Goal: Task Accomplishment & Management: Manage account settings

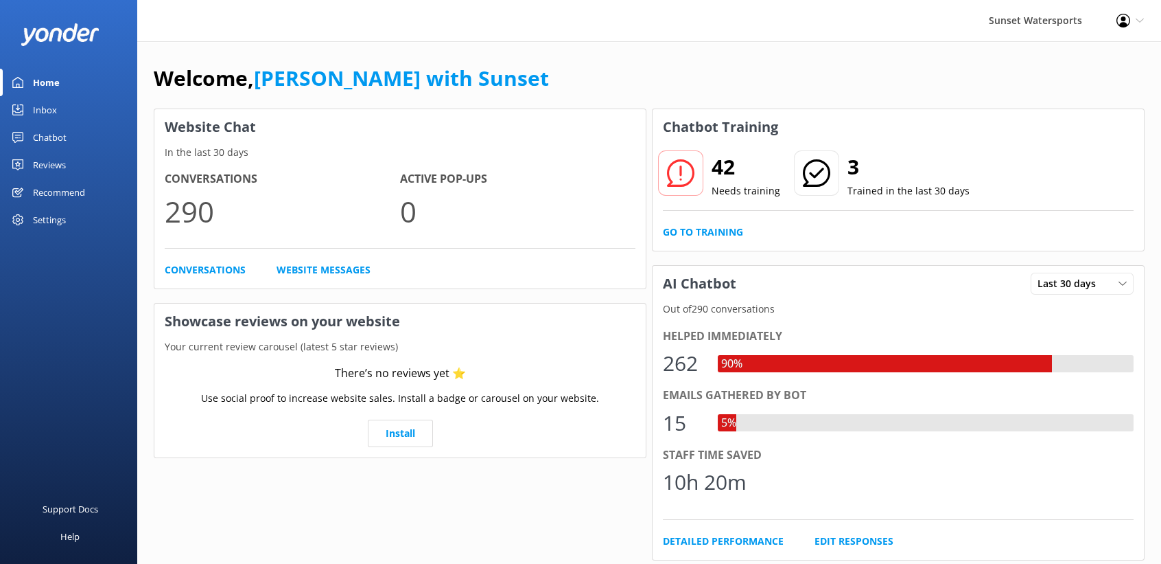
click at [41, 115] on div "Inbox" at bounding box center [45, 109] width 24 height 27
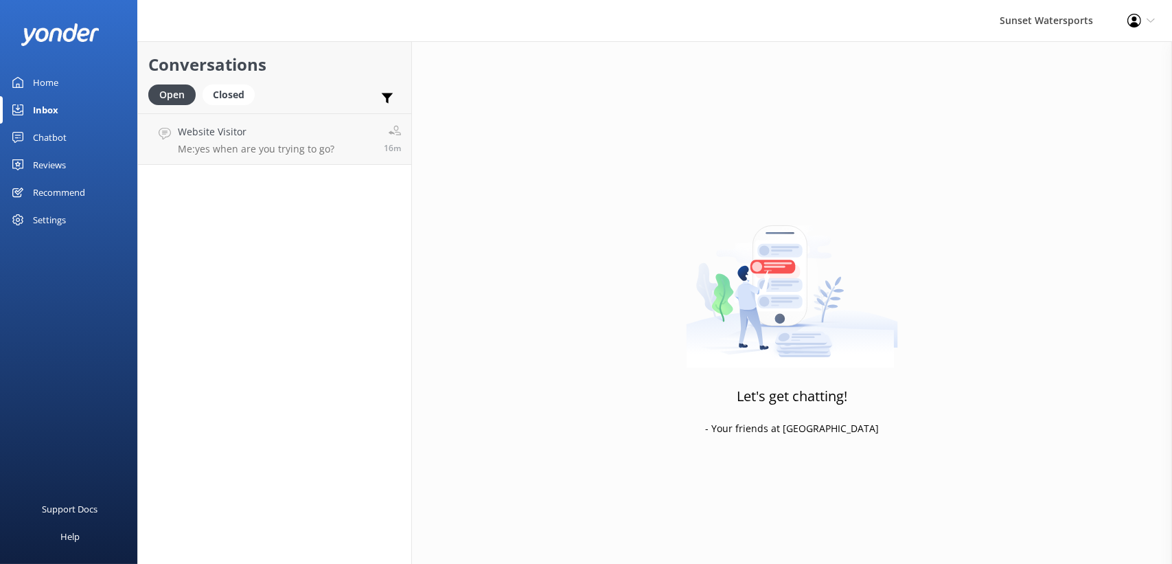
click at [40, 76] on div "Home" at bounding box center [45, 82] width 25 height 27
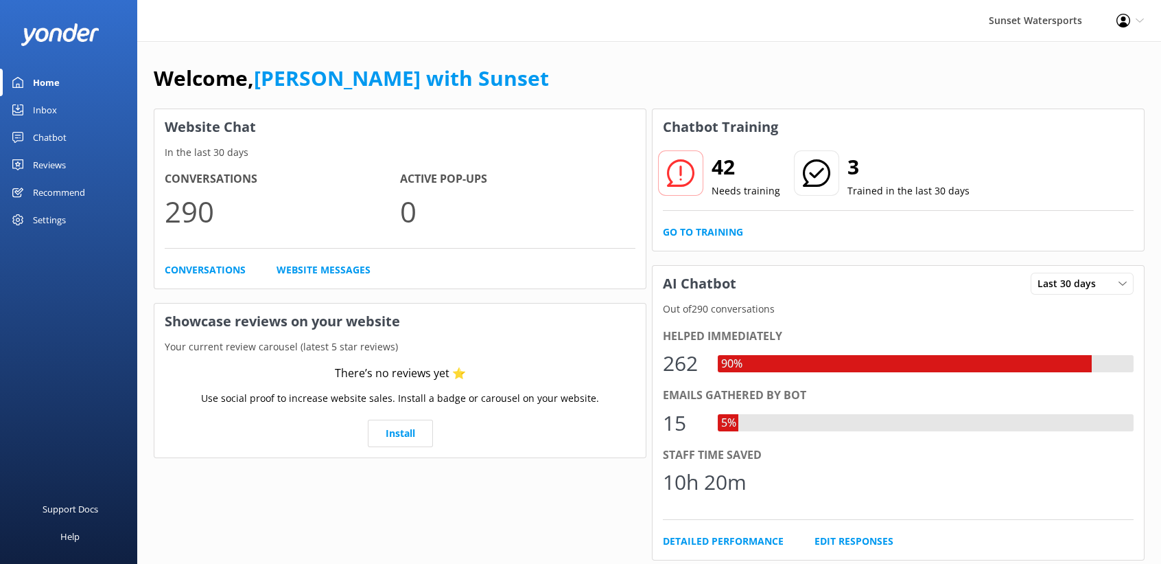
click at [40, 106] on div "Inbox" at bounding box center [45, 109] width 24 height 27
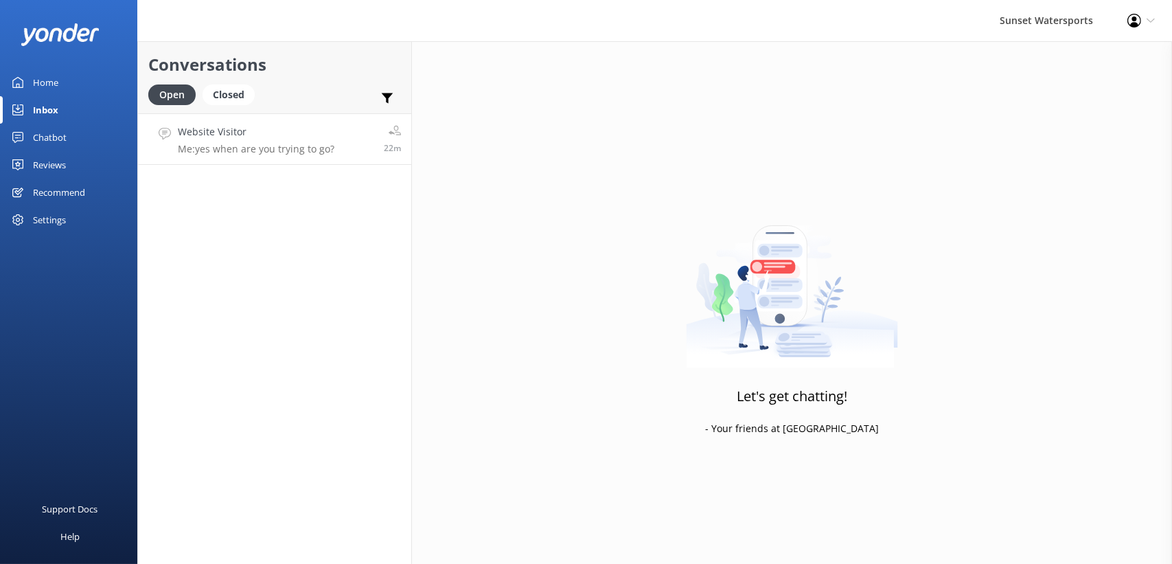
click at [279, 132] on h4 "Website Visitor" at bounding box center [256, 131] width 157 height 15
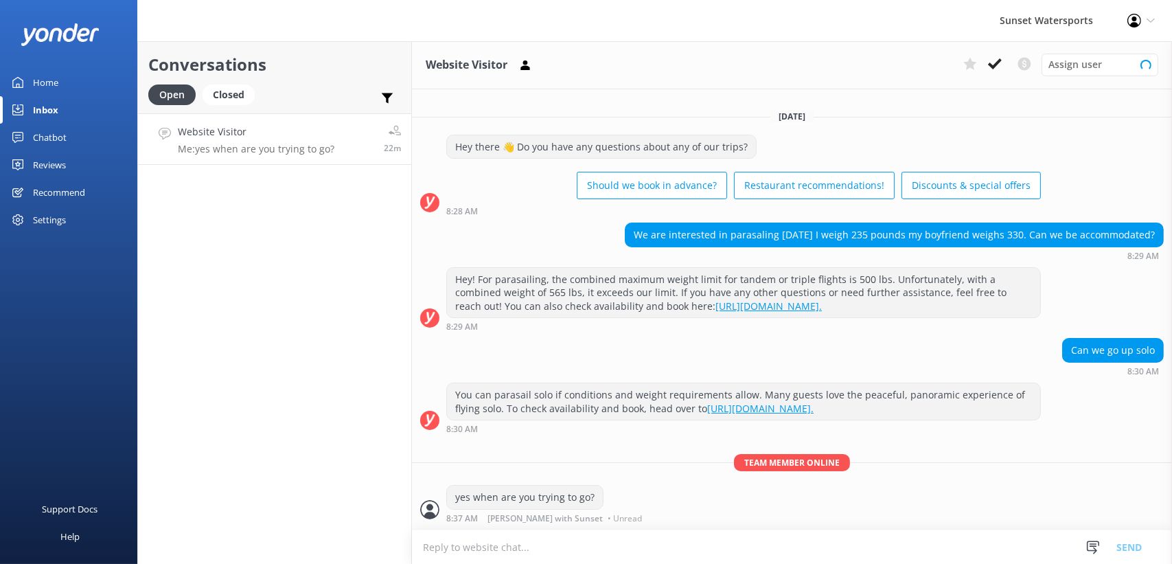
scroll to position [16, 0]
click at [275, 205] on div "Conversations Open Closed Important Converted Assigned to me Unassigned SMS Web…" at bounding box center [274, 302] width 275 height 522
click at [45, 80] on div "Home" at bounding box center [45, 82] width 25 height 27
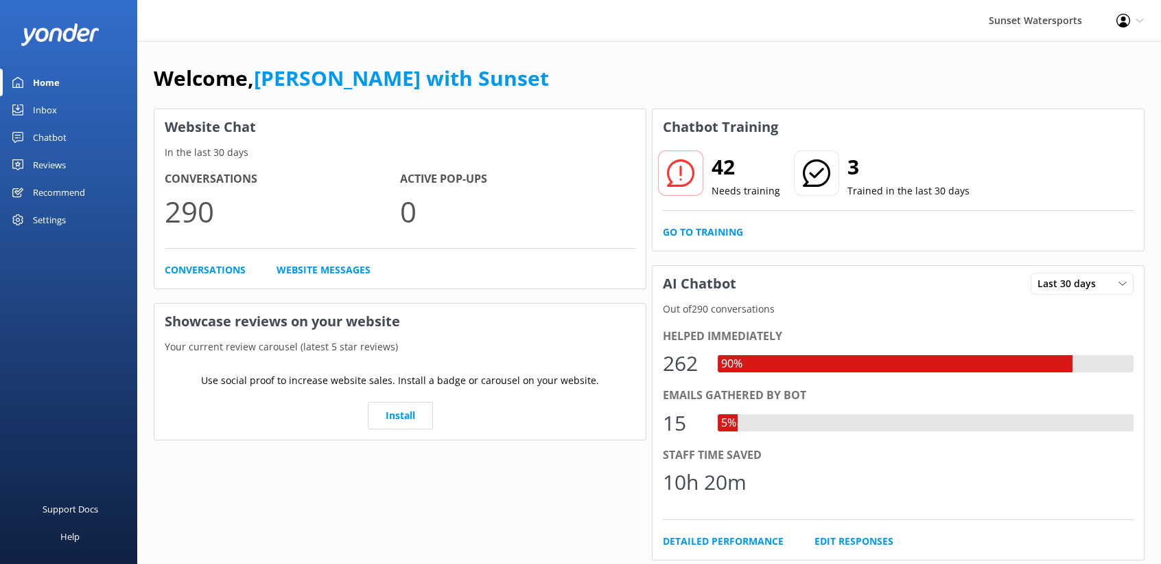
click at [43, 106] on div "Inbox" at bounding box center [45, 109] width 24 height 27
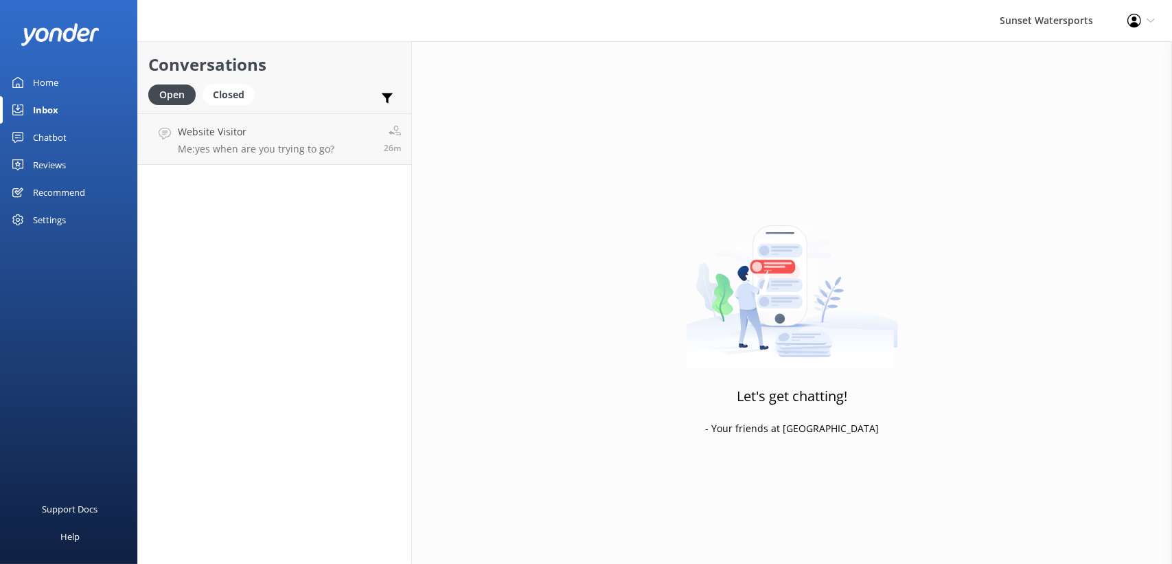
click at [40, 78] on div "Home" at bounding box center [45, 82] width 25 height 27
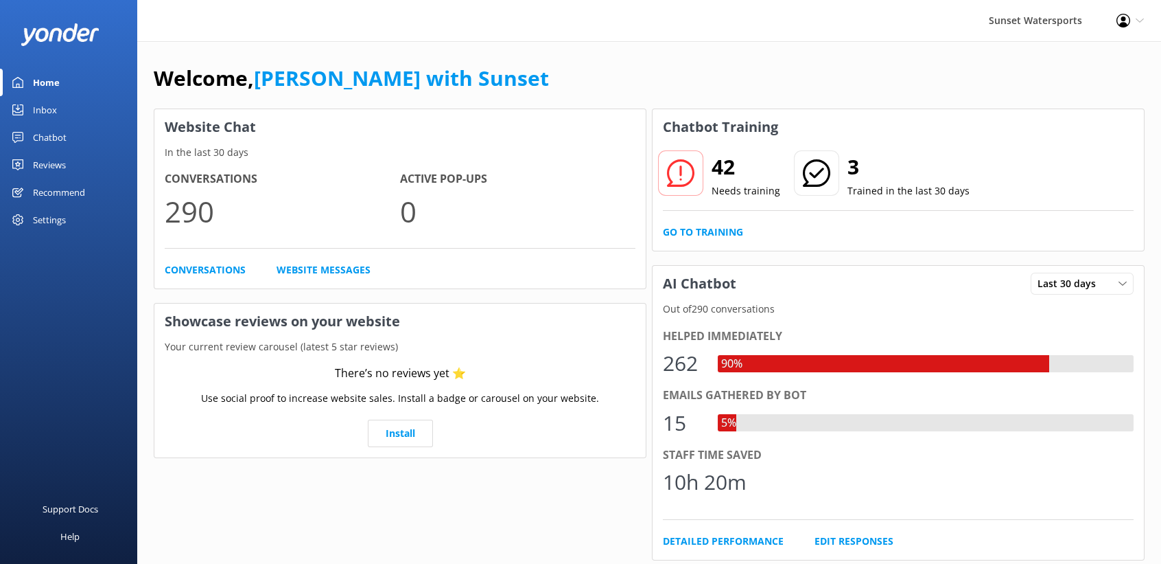
click at [42, 106] on div "Inbox" at bounding box center [45, 109] width 24 height 27
